Goal: Information Seeking & Learning: Learn about a topic

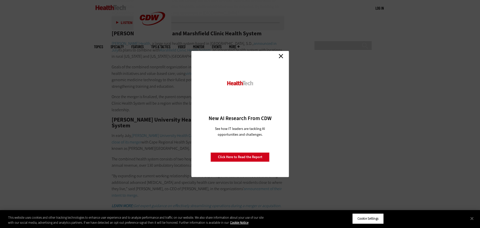
scroll to position [792, 0]
click at [281, 54] on link "Close" at bounding box center [281, 56] width 8 height 8
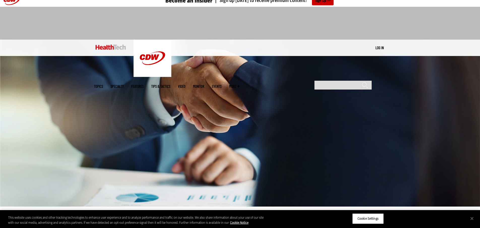
scroll to position [0, 0]
